Goal: Task Accomplishment & Management: Manage account settings

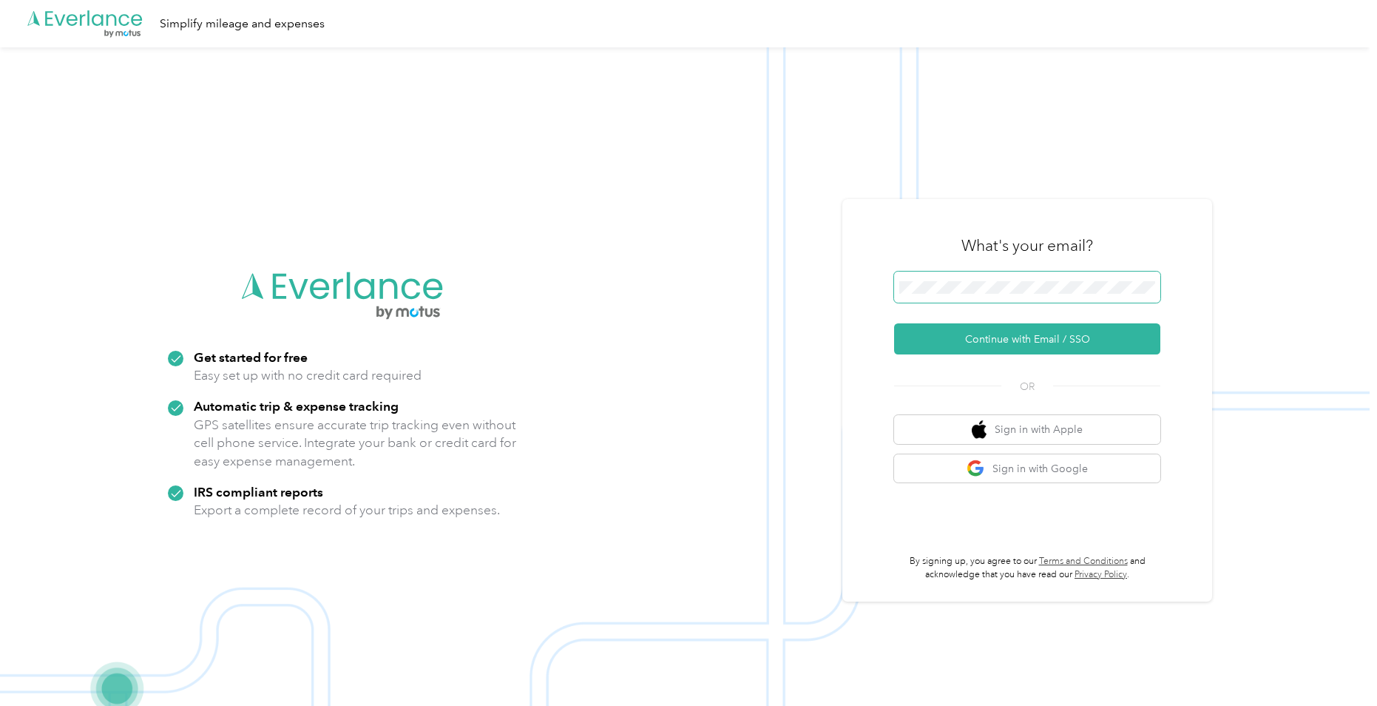
click at [998, 280] on span at bounding box center [1027, 287] width 266 height 31
click at [976, 341] on button "Continue with Email / SSO" at bounding box center [1027, 338] width 266 height 31
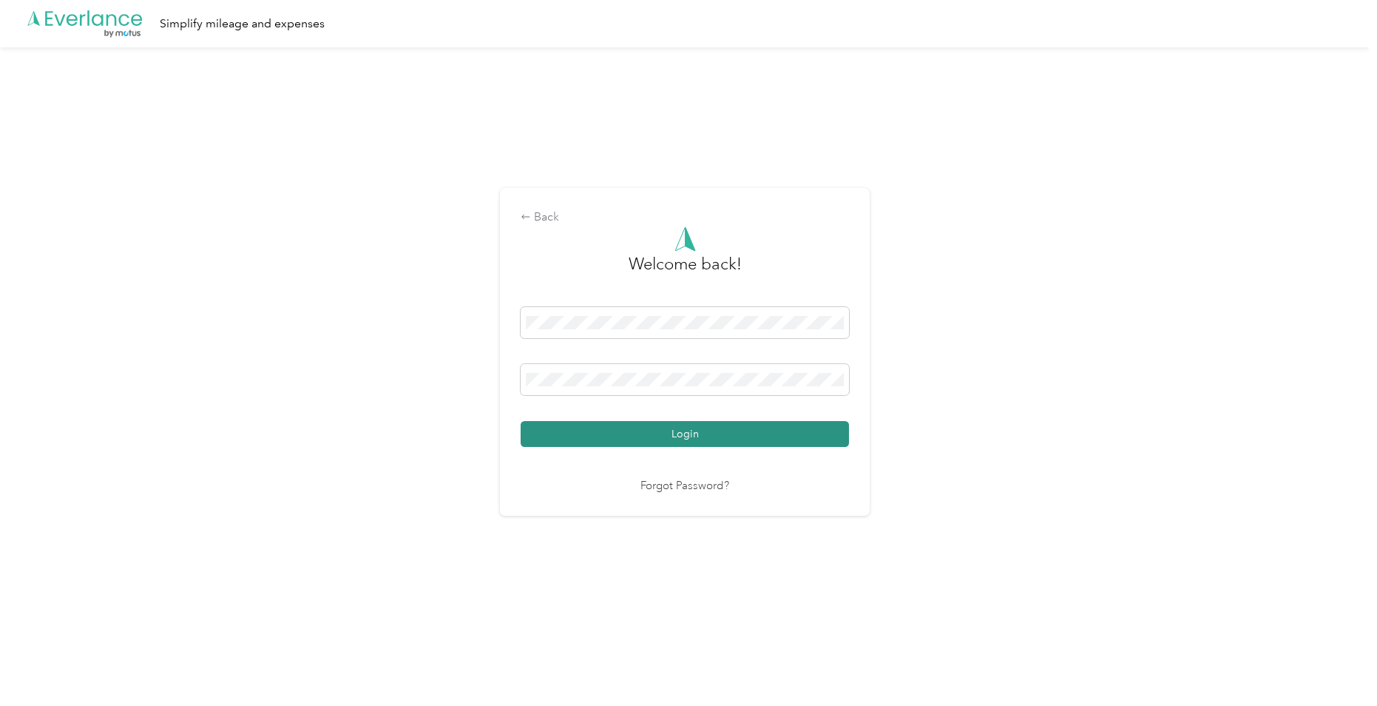
click at [696, 435] on button "Login" at bounding box center [685, 434] width 328 height 26
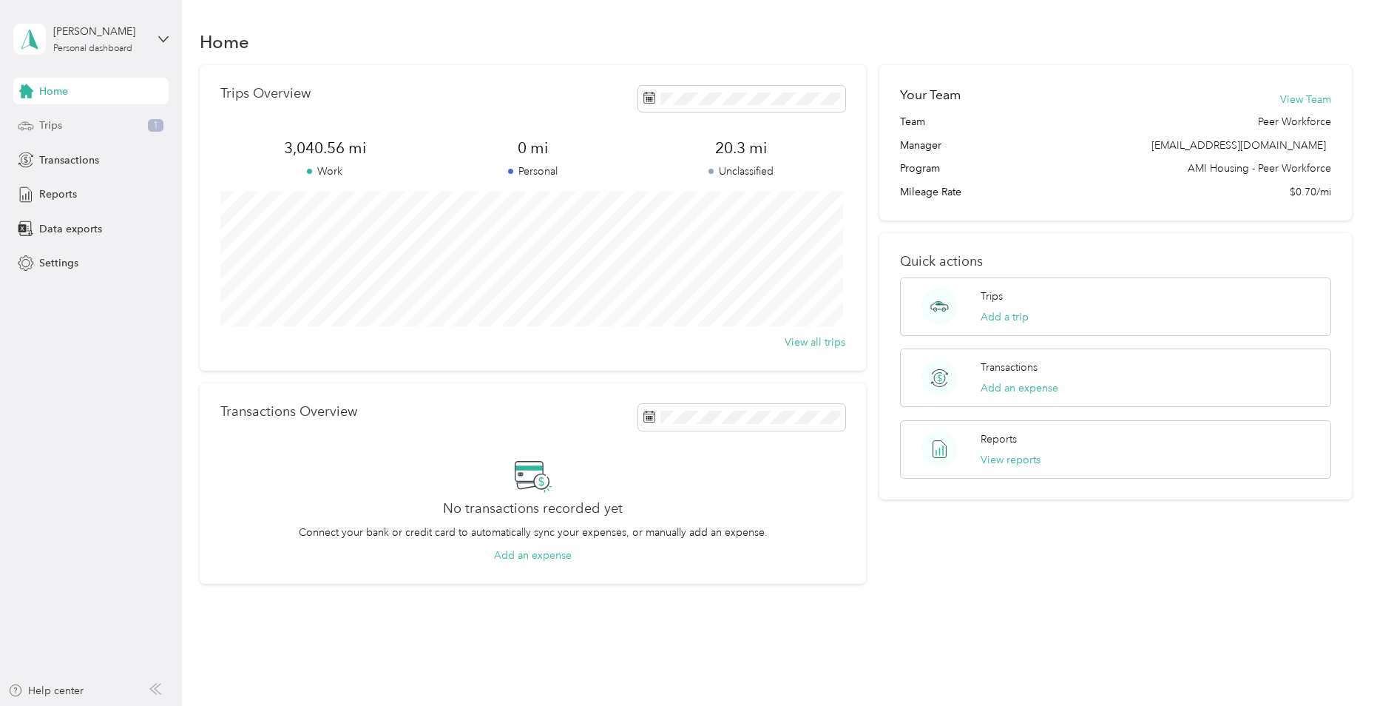
click at [49, 124] on span "Trips" at bounding box center [50, 126] width 23 height 16
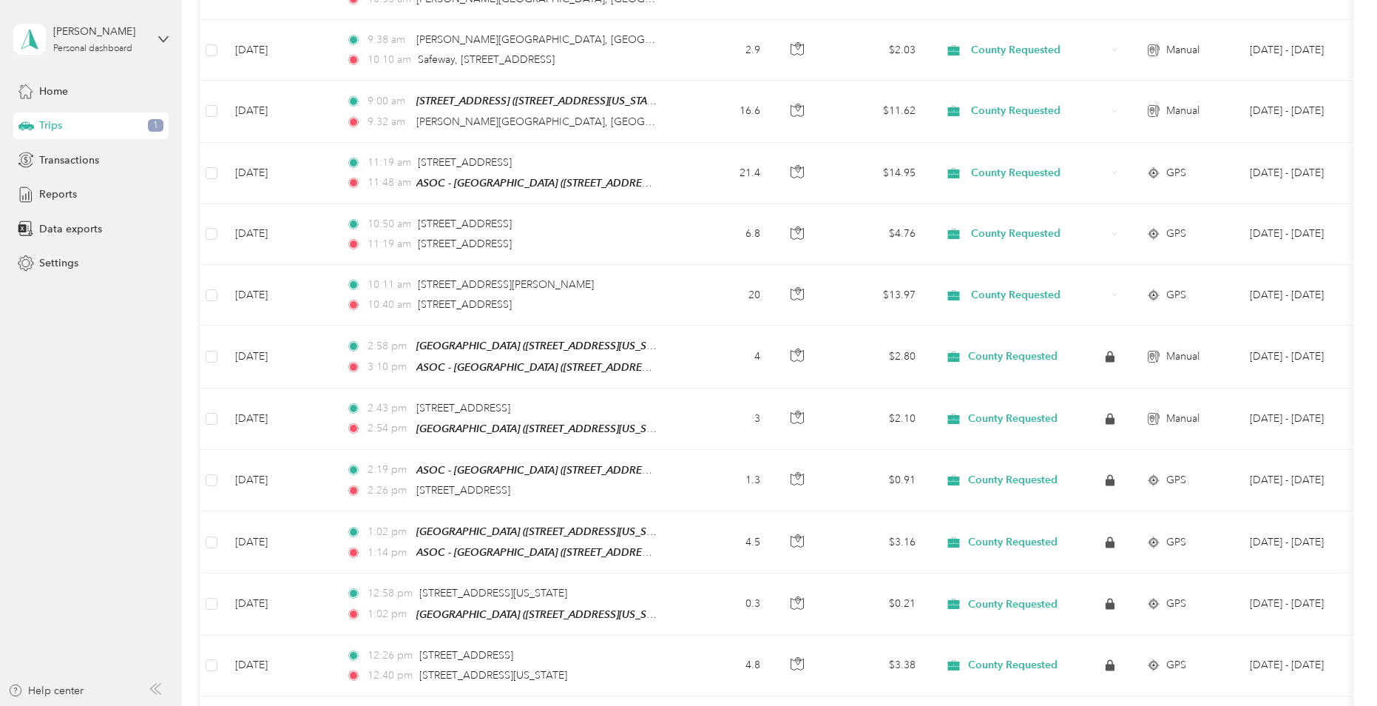
scroll to position [1258, 0]
